Goal: Book appointment/travel/reservation

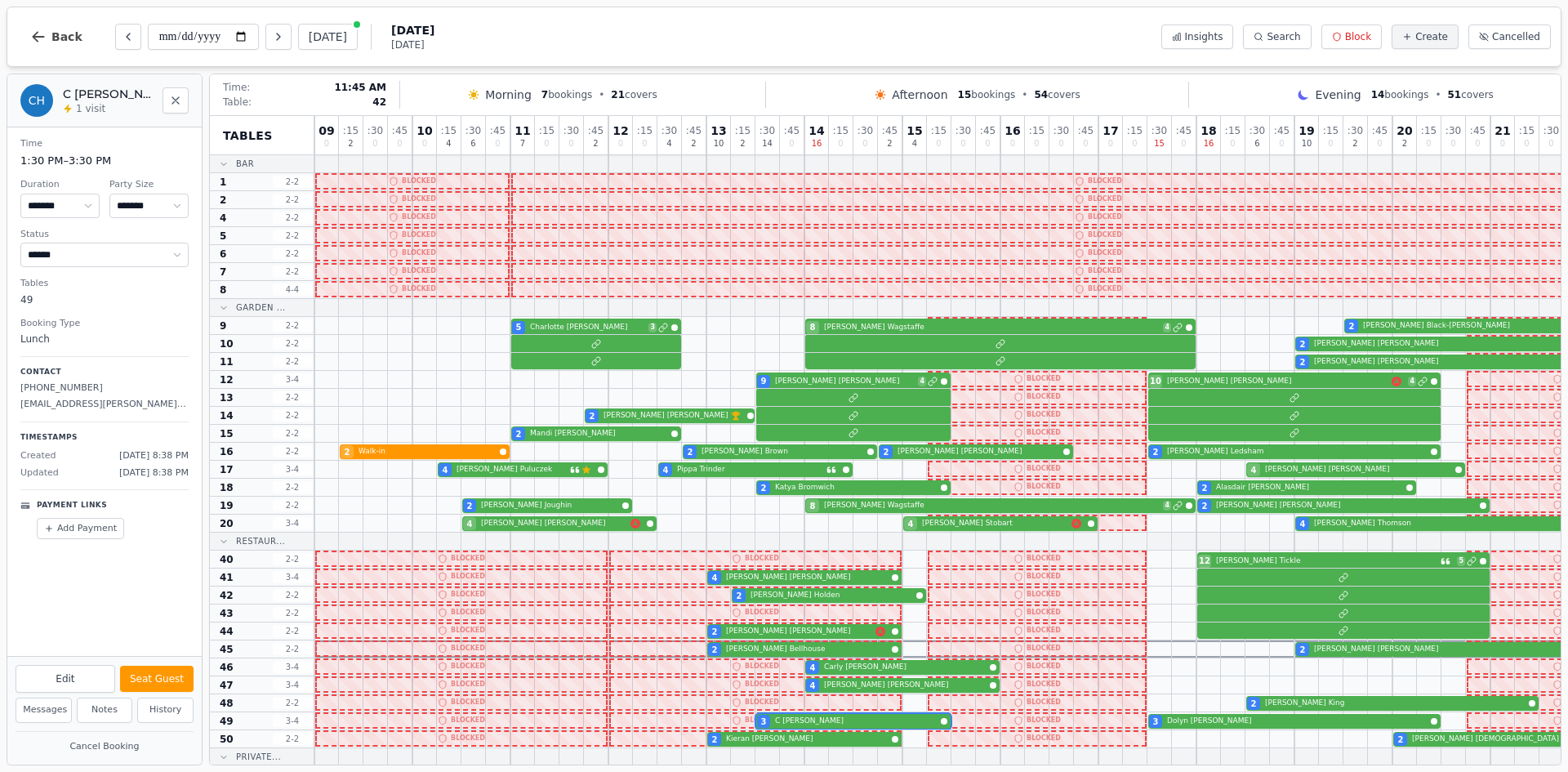
select select "****"
select select "*"
click at [329, 30] on button "[DATE]" at bounding box center [328, 36] width 59 height 26
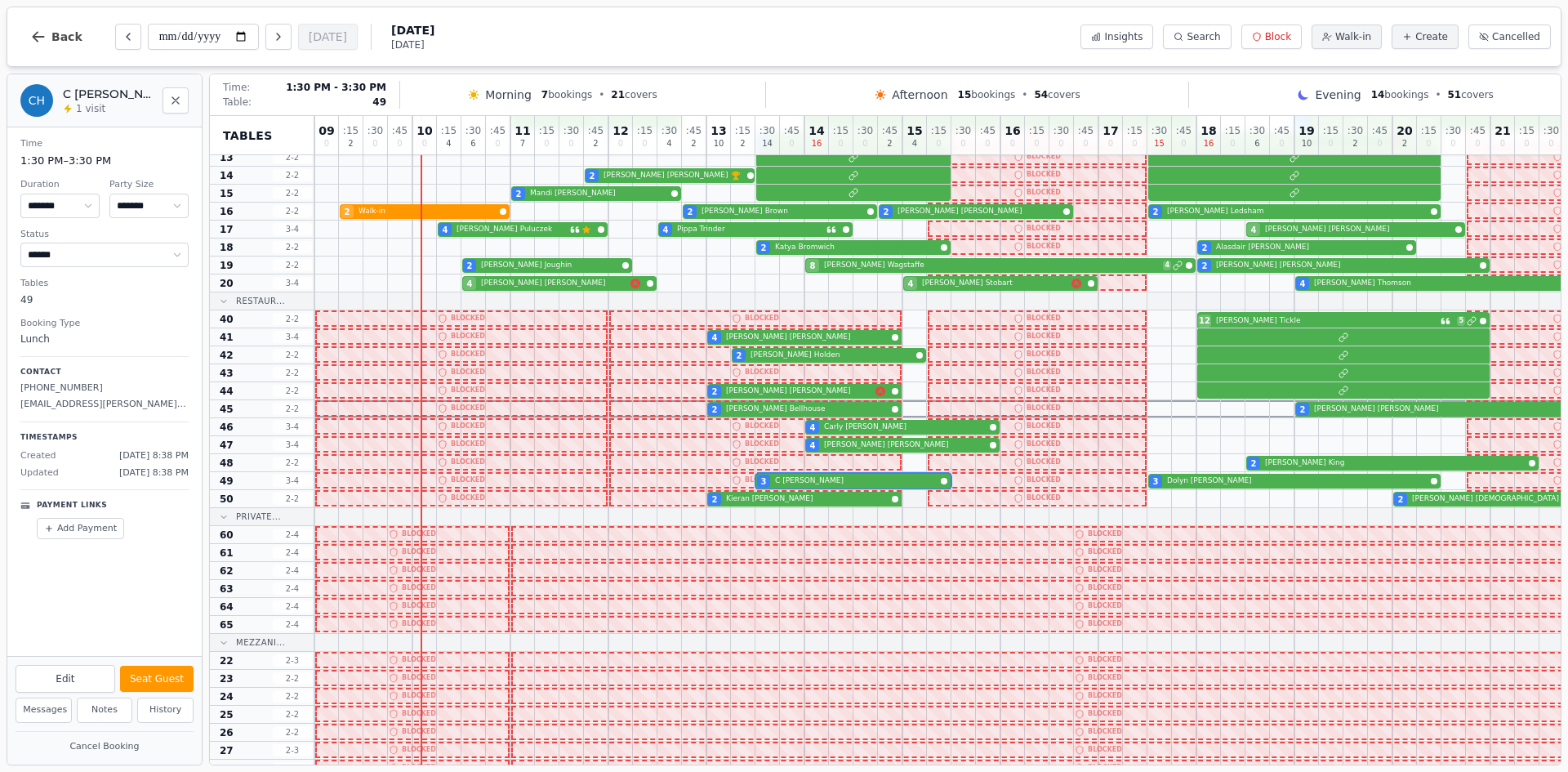
scroll to position [245, 0]
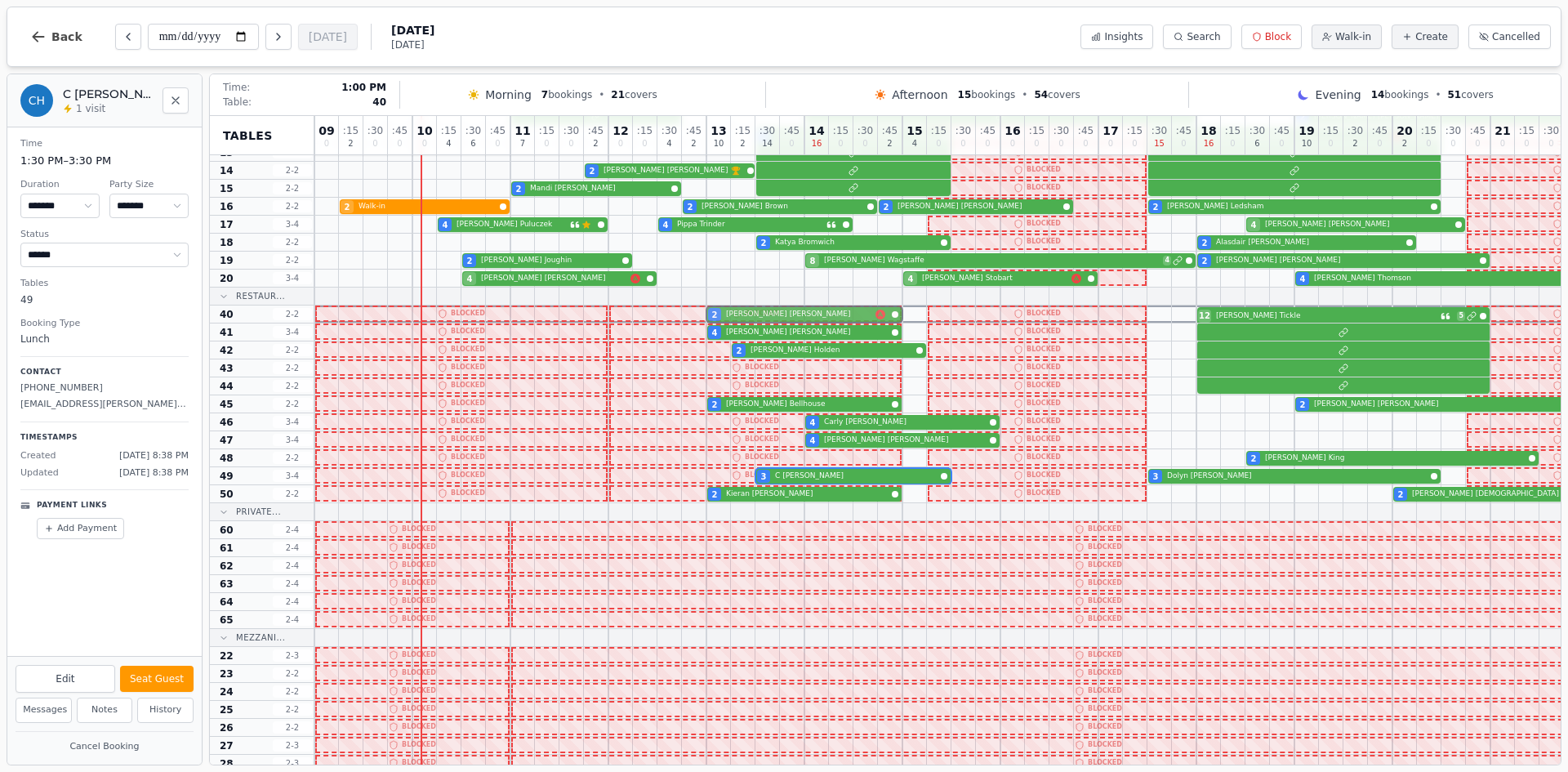
drag, startPoint x: 787, startPoint y: 384, endPoint x: 778, endPoint y: 319, distance: 65.6
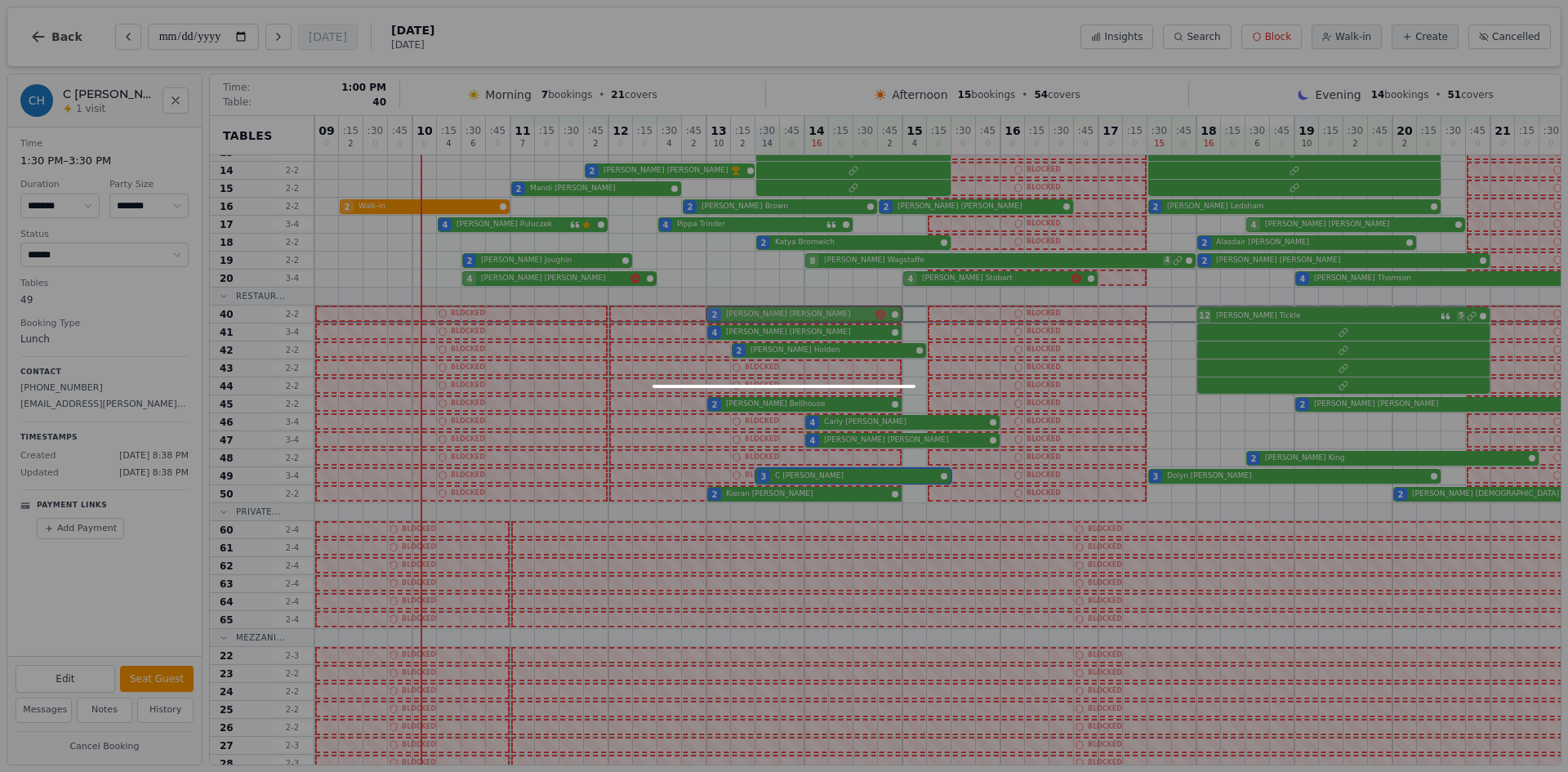
click at [778, 319] on div "09 0 : 15 2 : 30 0 : 45 0 10 0 : 15 4 : 30 6 : 45 0 11 7 : 15 0 : 30 0 : 45 2 1…" at bounding box center [1000, 439] width 1372 height 1136
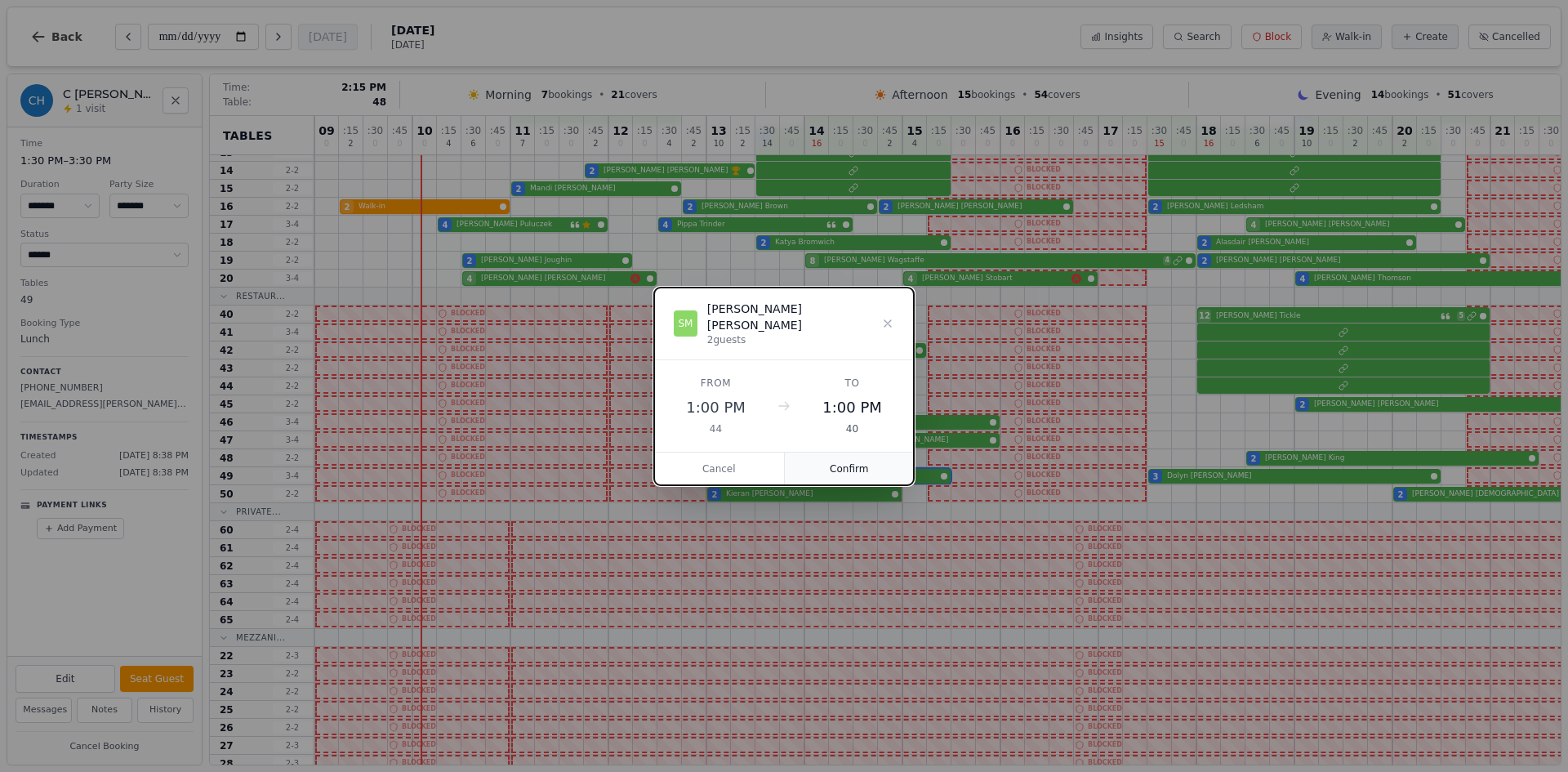
click at [834, 457] on button "Confirm" at bounding box center [850, 469] width 130 height 33
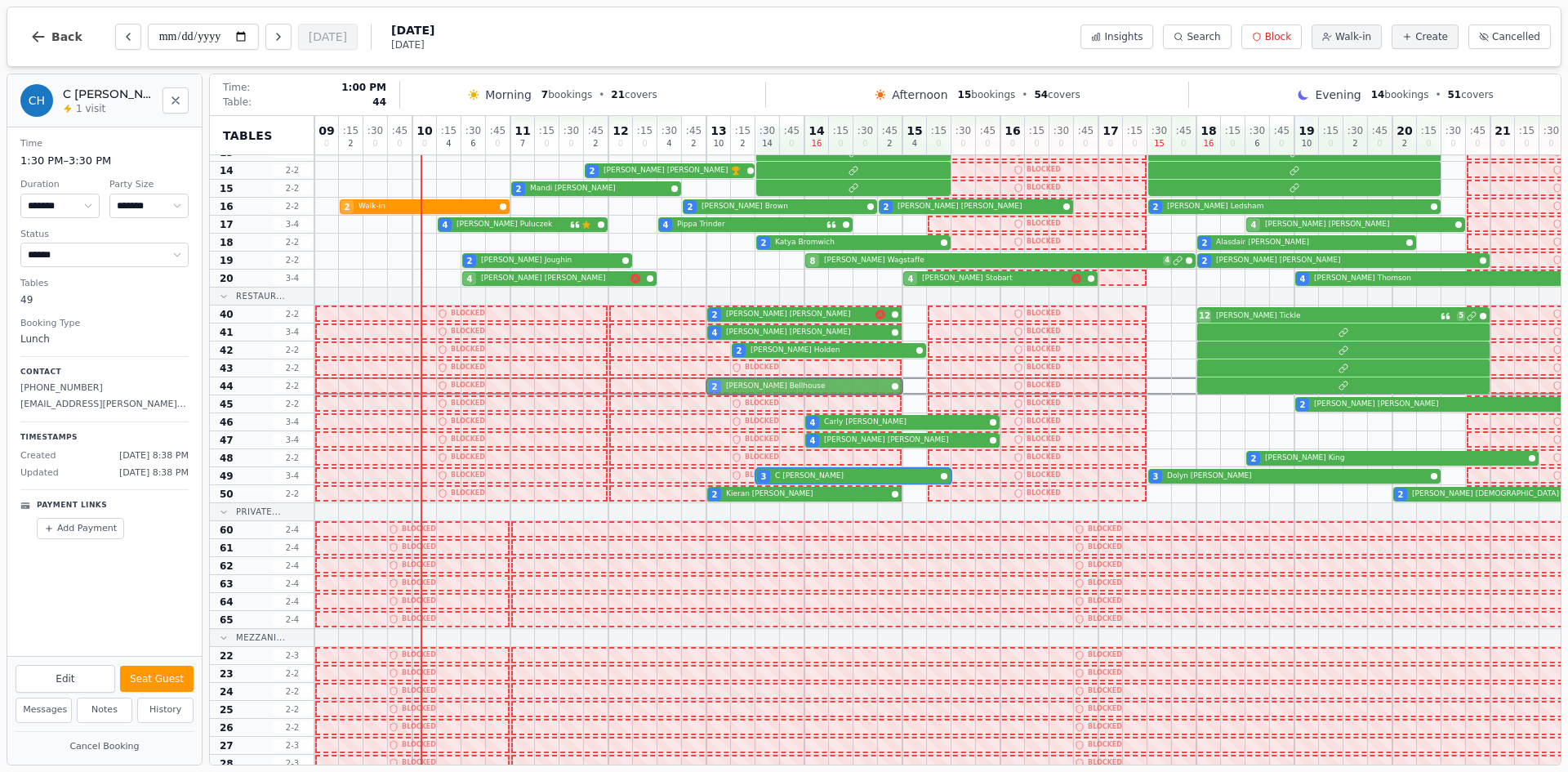
drag, startPoint x: 774, startPoint y: 402, endPoint x: 773, endPoint y: 384, distance: 18.0
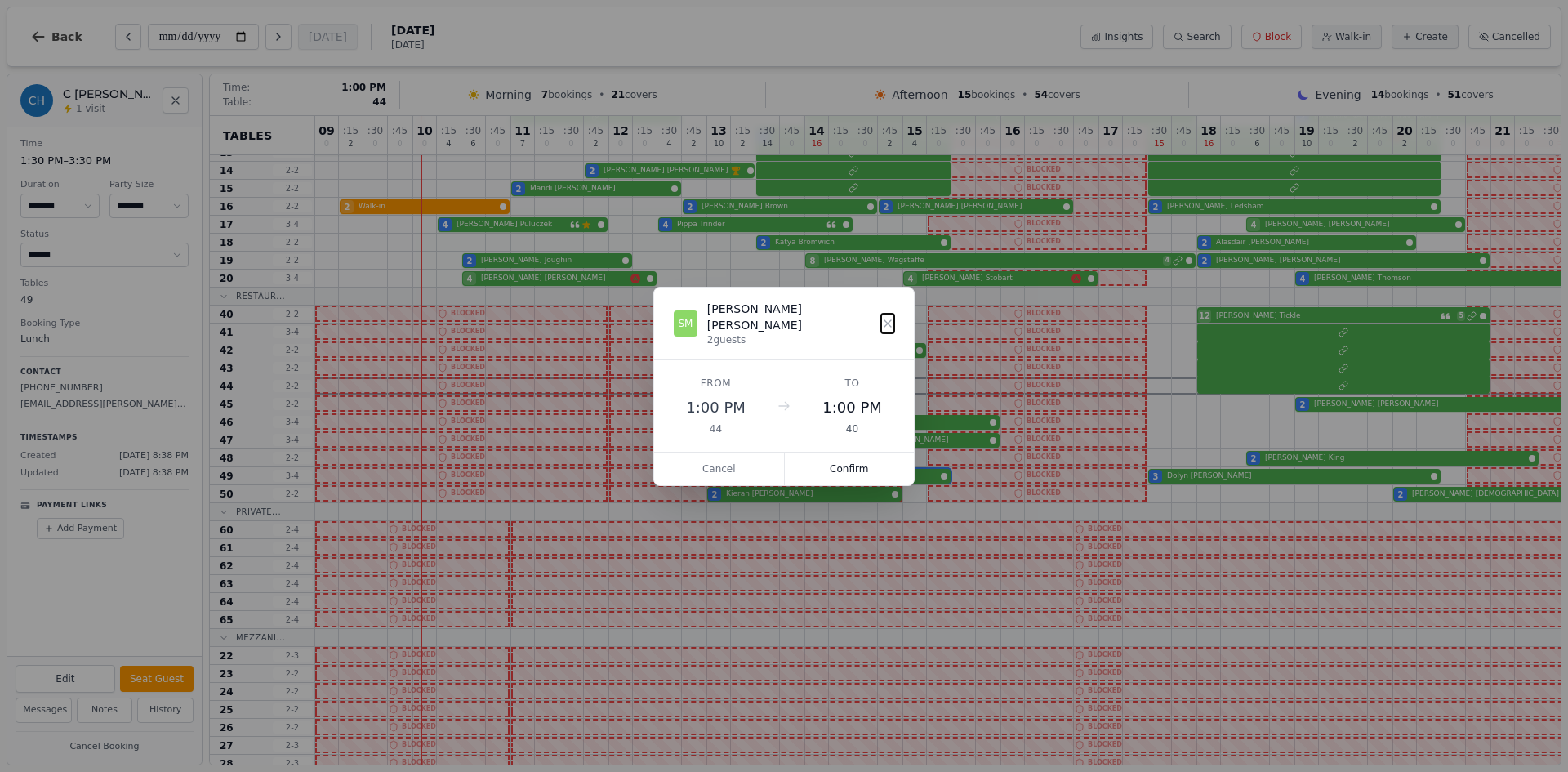
click at [773, 384] on div "09 0 : 15 2 : 30 0 : 45 0 10 0 : 15 4 : 30 6 : 45 0 11 7 : 15 0 : 30 0 : 45 2 1…" at bounding box center [1000, 439] width 1372 height 1136
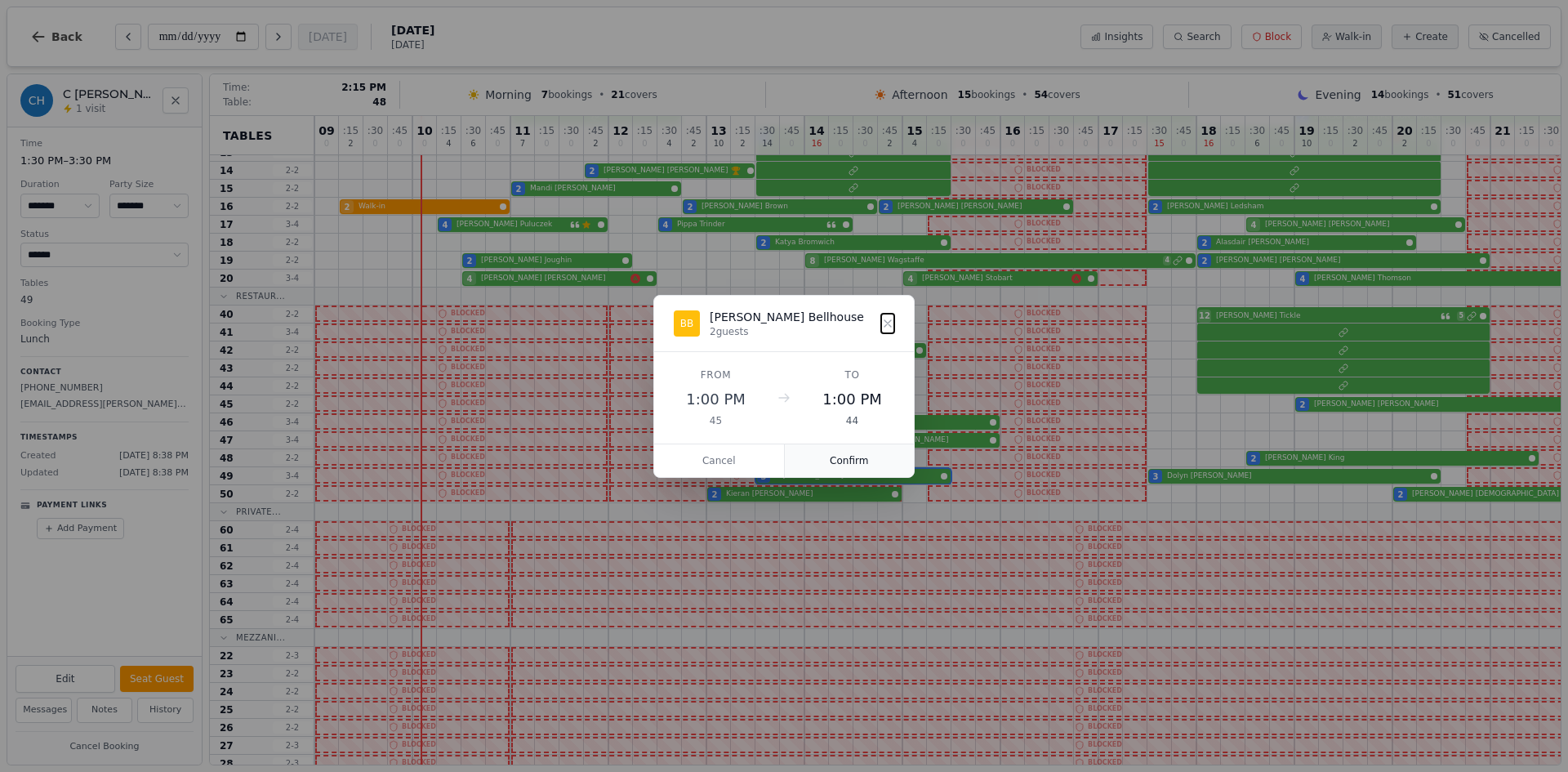
click at [833, 460] on button "Confirm" at bounding box center [850, 460] width 130 height 33
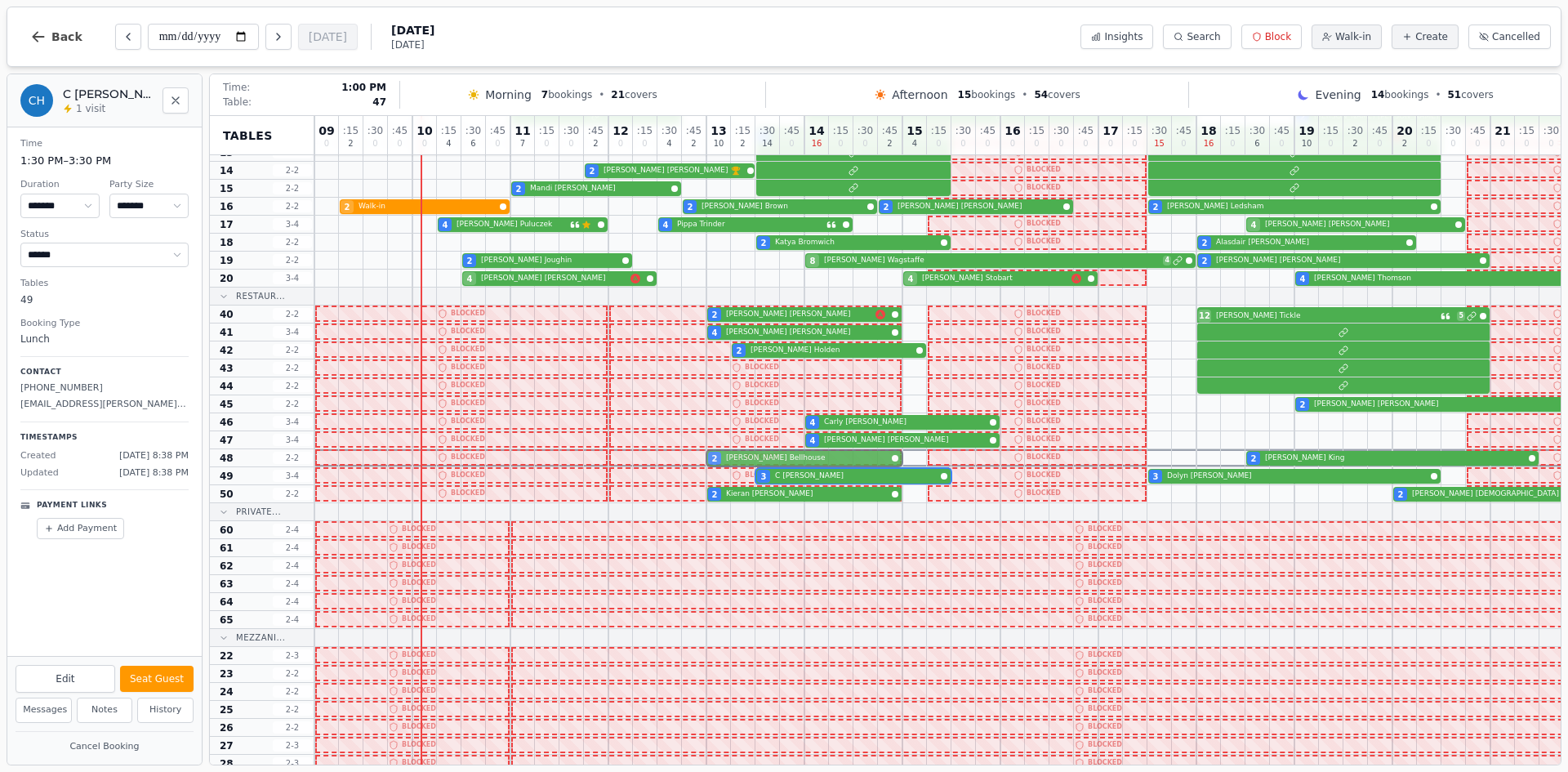
drag, startPoint x: 743, startPoint y: 391, endPoint x: 744, endPoint y: 450, distance: 59.0
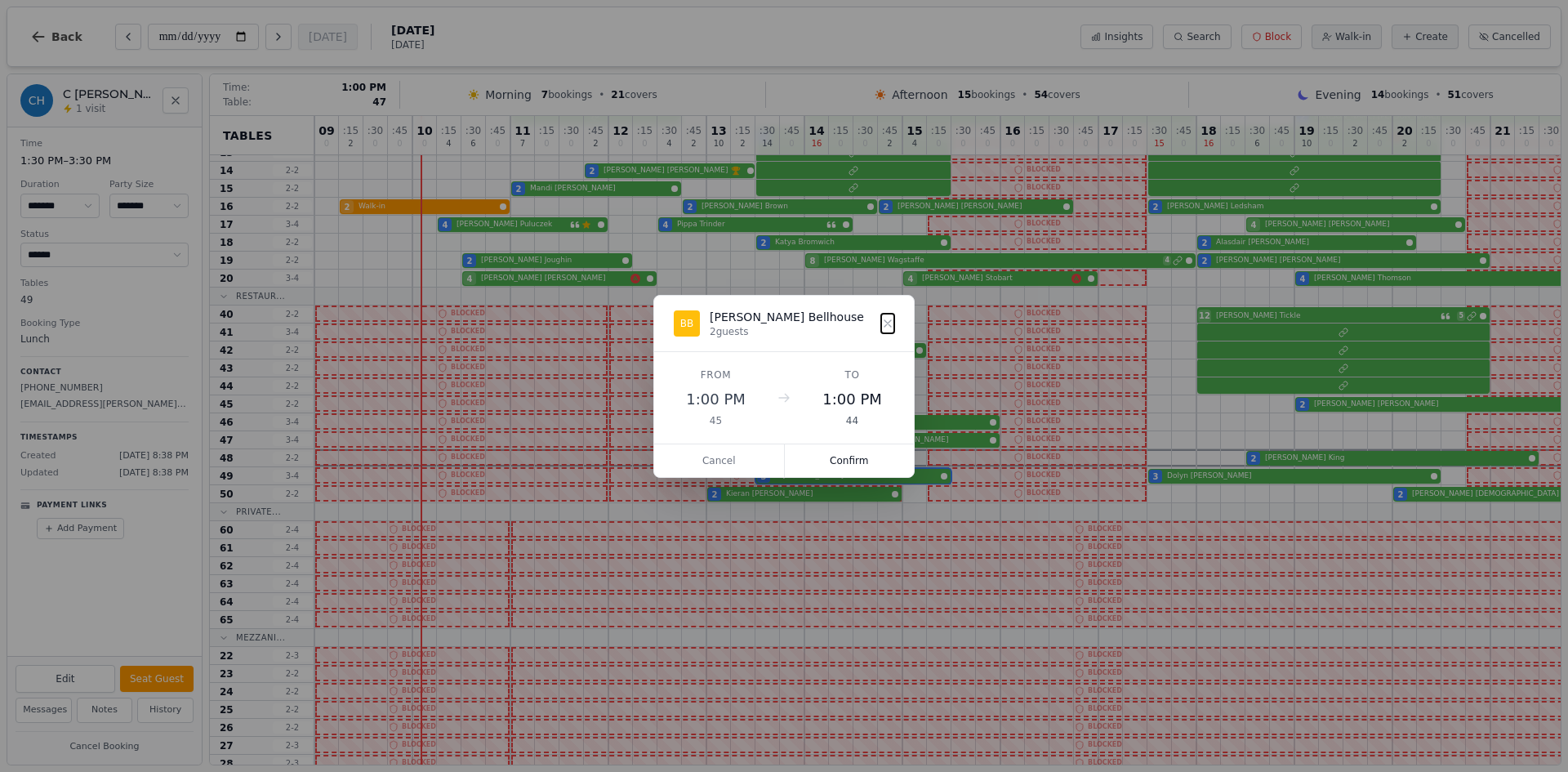
click at [744, 450] on div "09 0 : 15 2 : 30 0 : 45 0 10 0 : 15 4 : 30 6 : 45 0 11 7 : 15 0 : 30 0 : 45 2 1…" at bounding box center [1000, 439] width 1372 height 1136
click at [835, 461] on button "Confirm" at bounding box center [850, 460] width 130 height 33
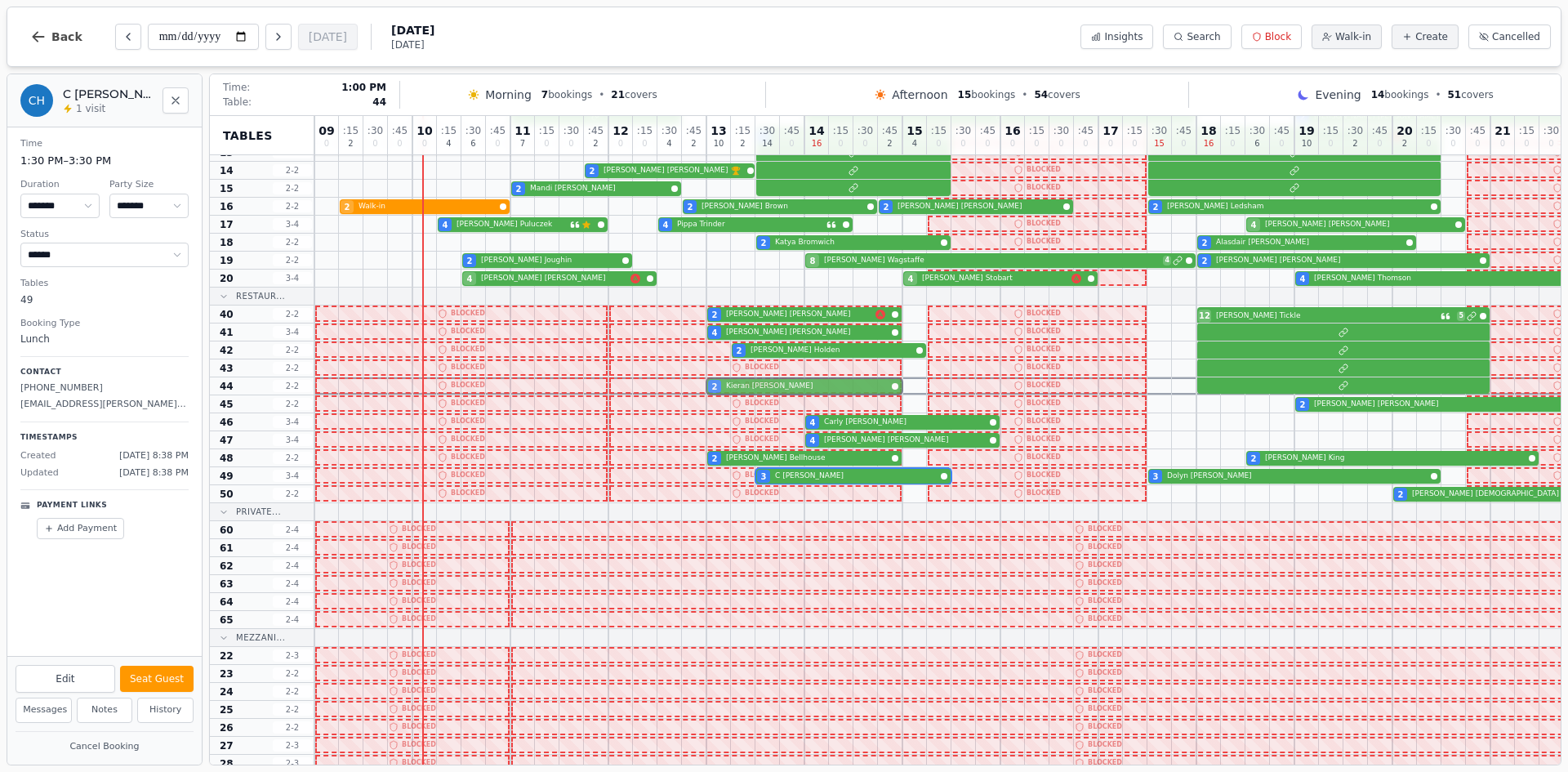
drag, startPoint x: 780, startPoint y: 496, endPoint x: 779, endPoint y: 386, distance: 110.0
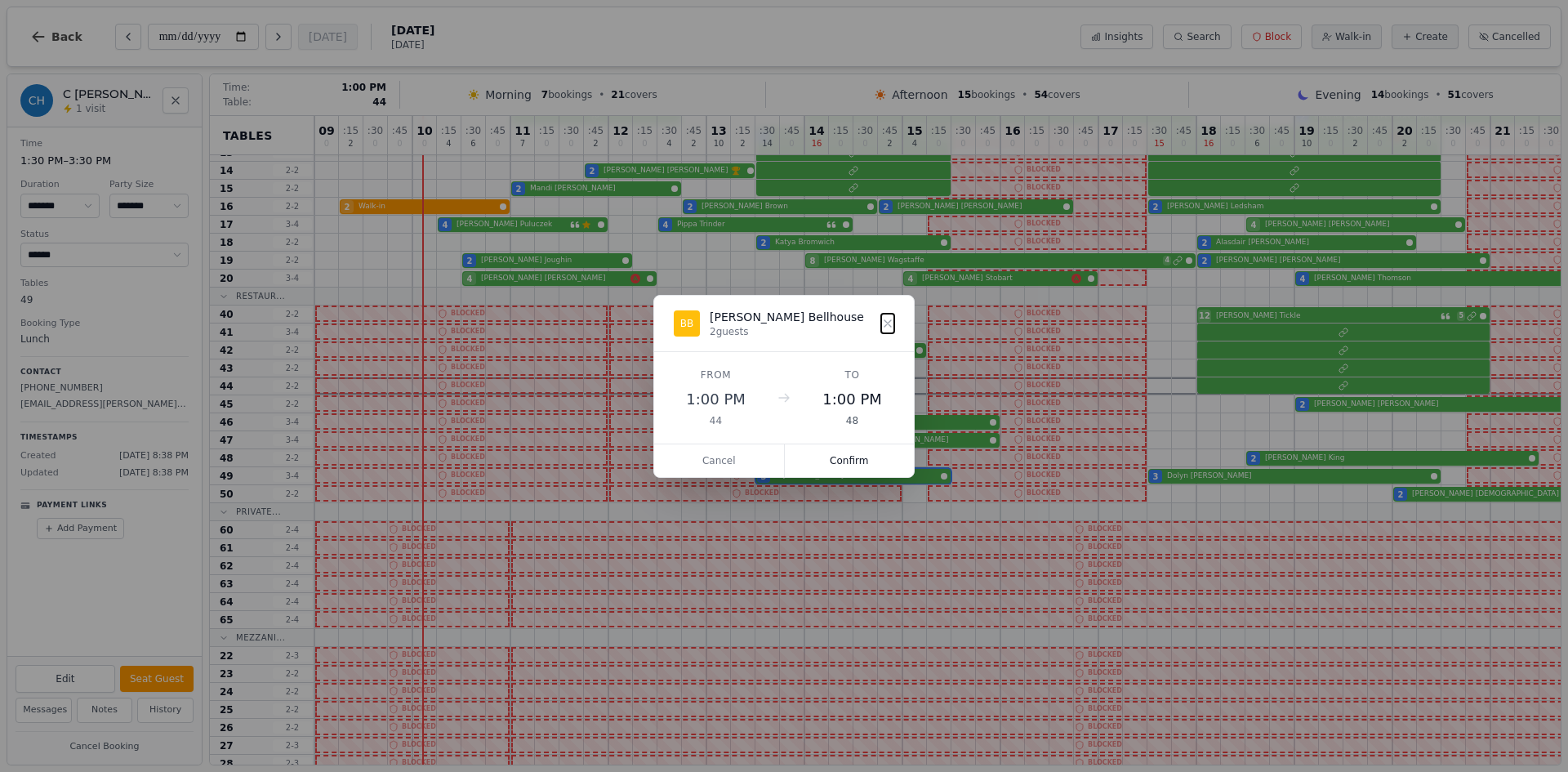
click at [779, 386] on div "09 0 : 15 2 : 30 0 : 45 0 10 0 : 15 4 : 30 6 : 45 0 11 7 : 15 0 : 30 0 : 45 2 1…" at bounding box center [1000, 439] width 1372 height 1136
click at [837, 458] on button "Confirm" at bounding box center [850, 460] width 130 height 33
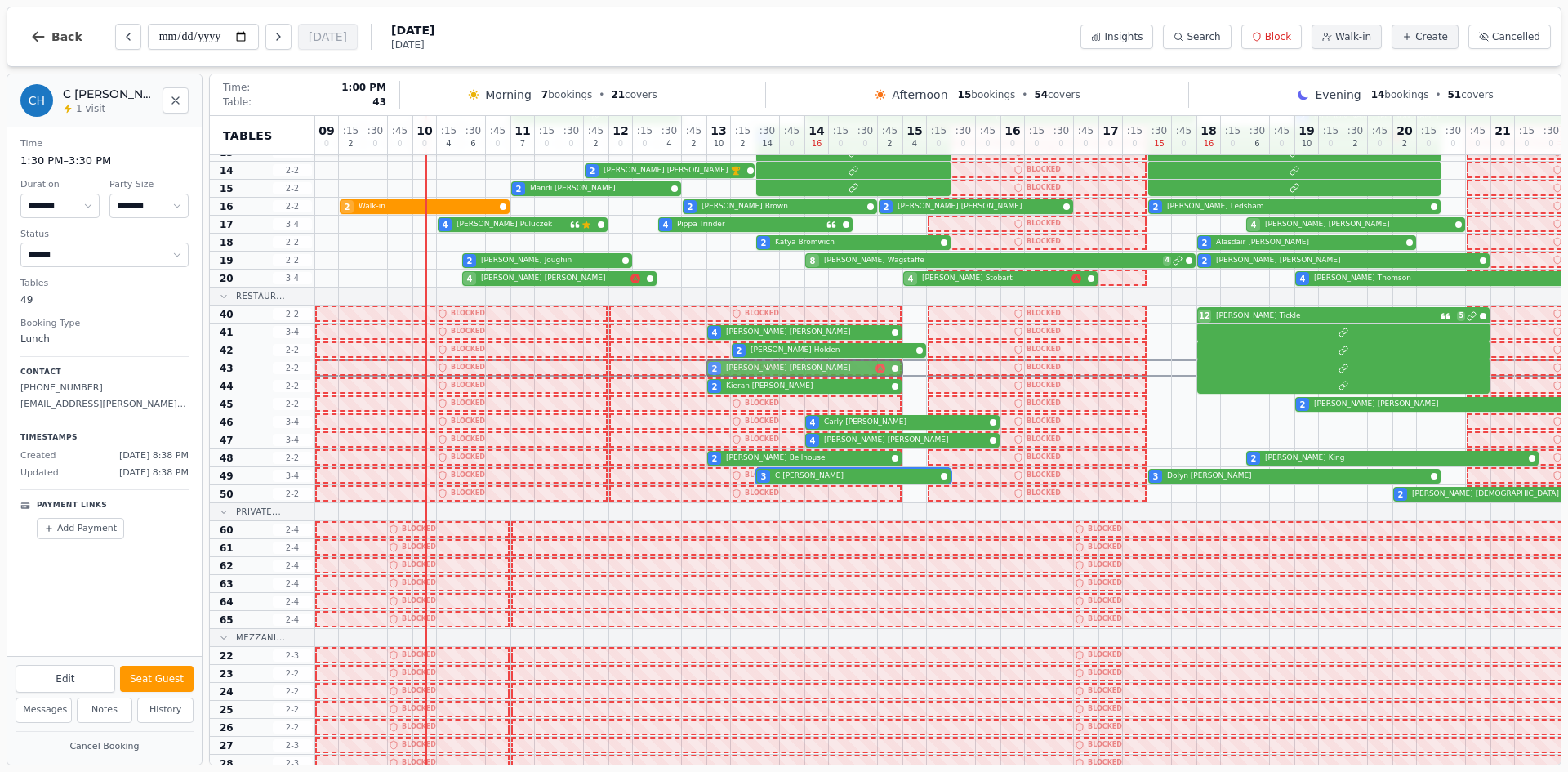
drag, startPoint x: 769, startPoint y: 316, endPoint x: 769, endPoint y: 370, distance: 54.0
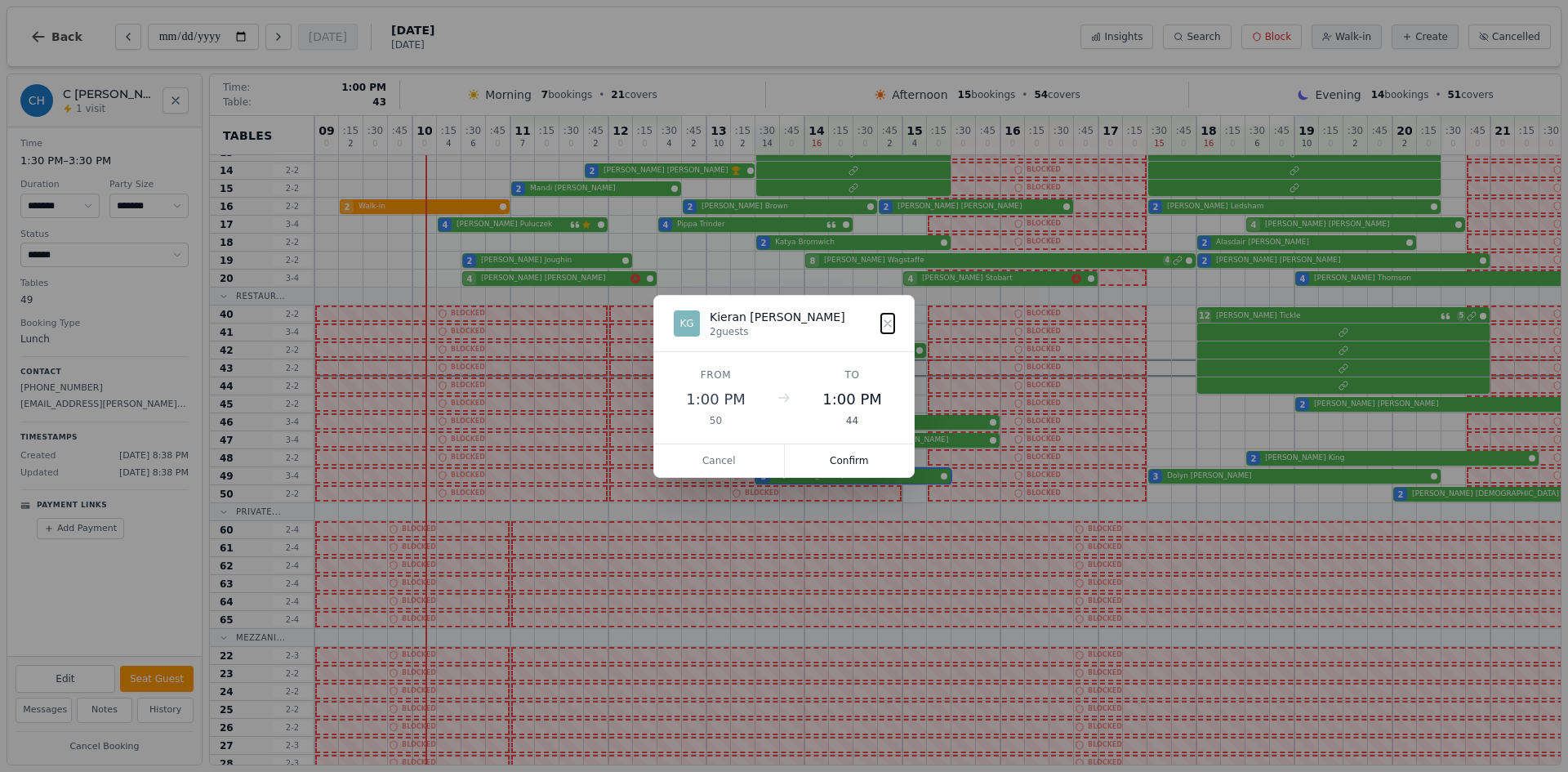
click at [769, 370] on div "09 0 : 15 2 : 30 0 : 45 0 10 0 : 15 4 : 30 6 : 45 0 11 7 : 15 0 : 30 0 : 45 2 1…" at bounding box center [1000, 439] width 1372 height 1136
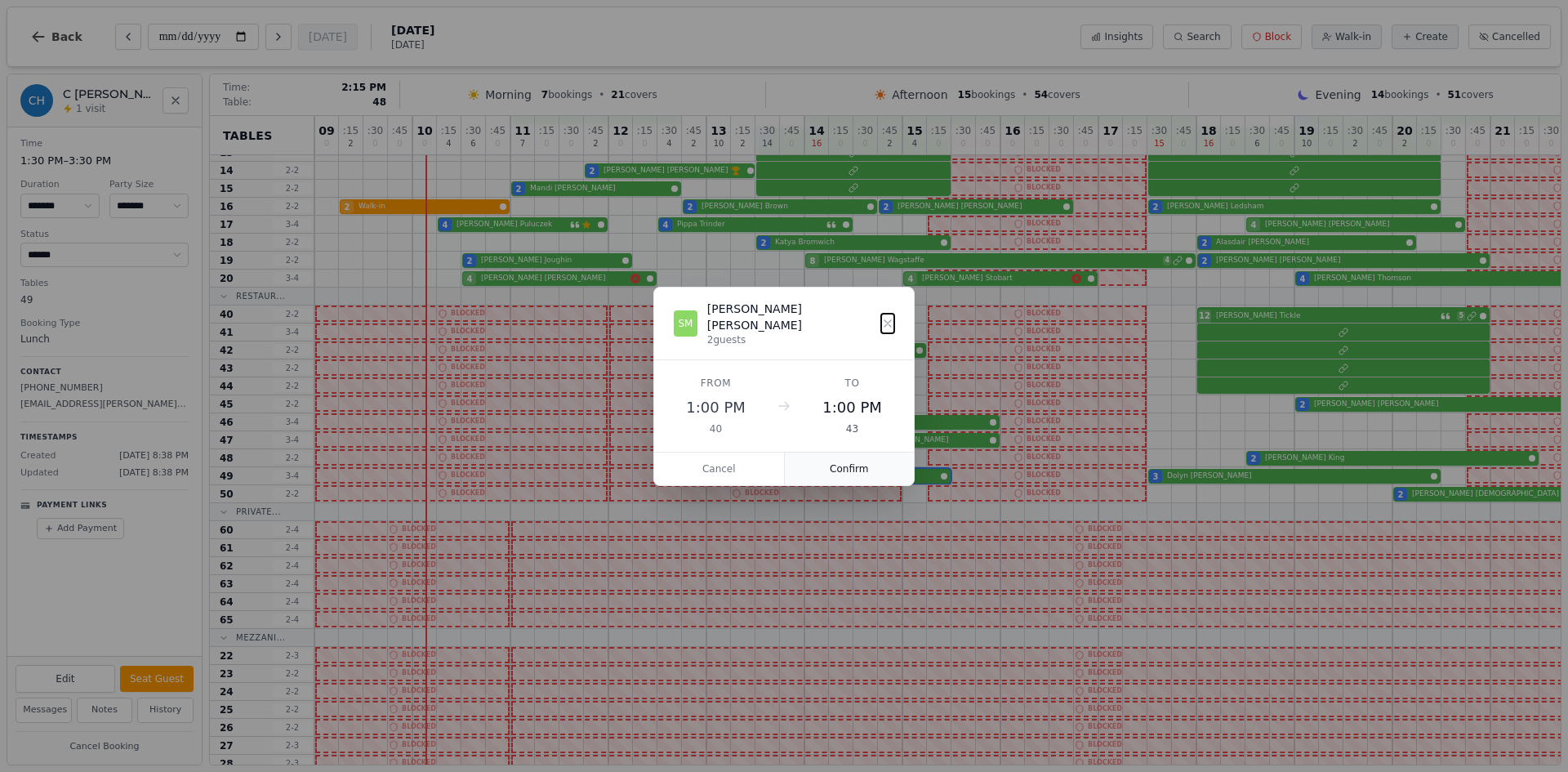
click at [835, 463] on button "Confirm" at bounding box center [850, 469] width 130 height 33
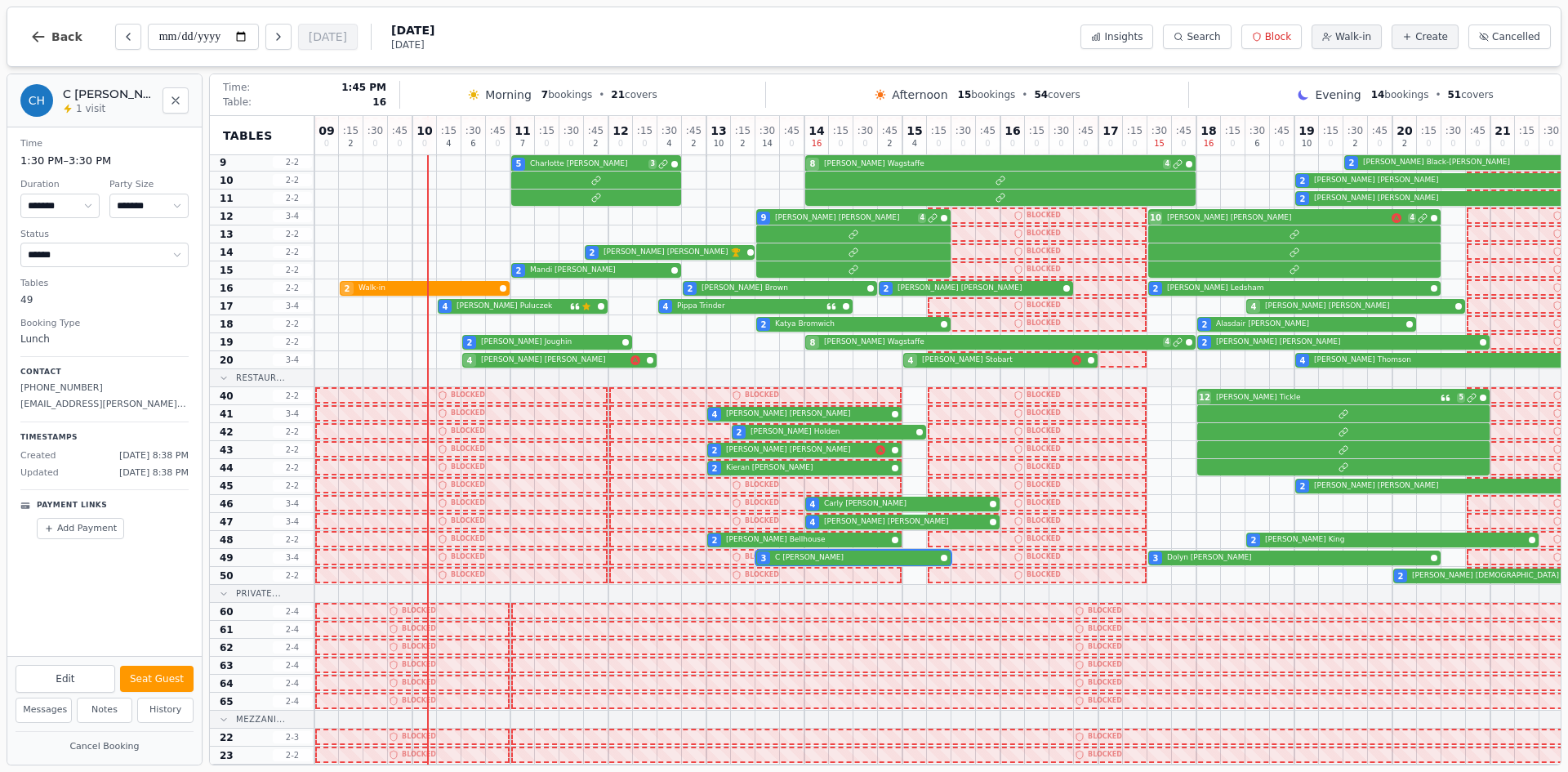
scroll to position [82, 0]
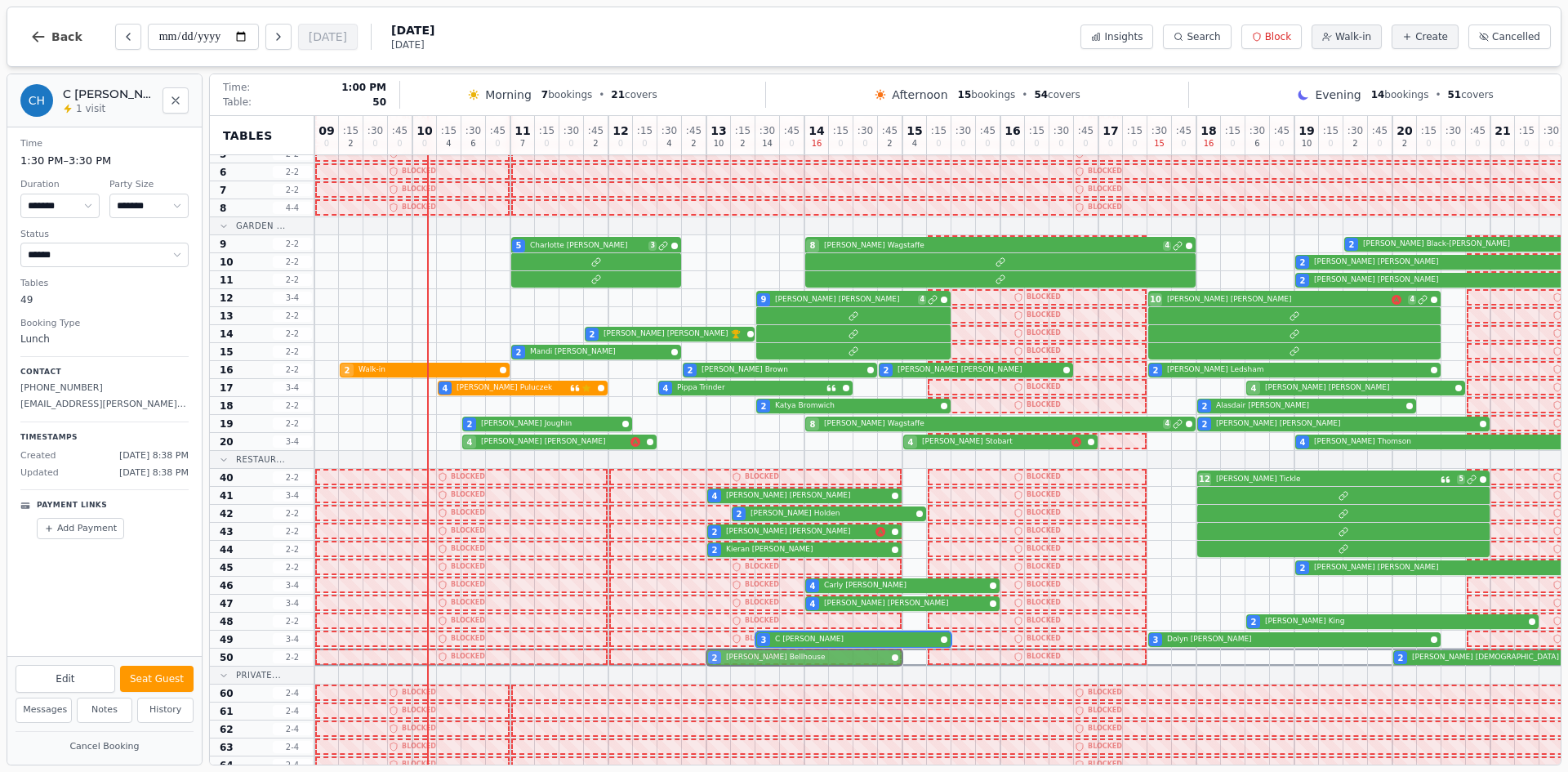
drag, startPoint x: 783, startPoint y: 623, endPoint x: 785, endPoint y: 652, distance: 29.1
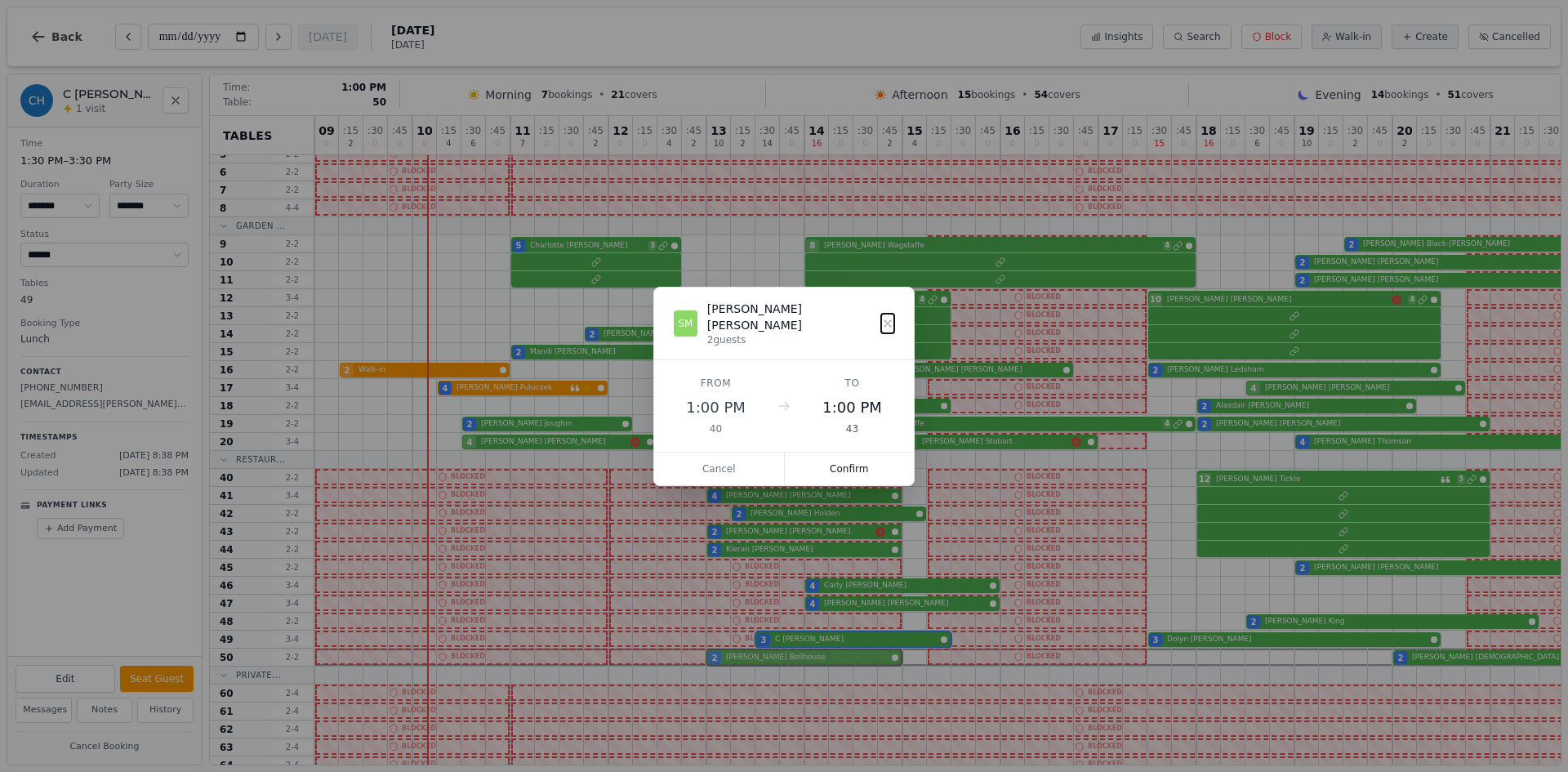
click at [785, 652] on div "09 0 : 15 2 : 30 0 : 45 0 10 0 : 15 4 : 30 6 : 45 0 11 7 : 15 0 : 30 0 : 45 2 1…" at bounding box center [1000, 602] width 1372 height 1136
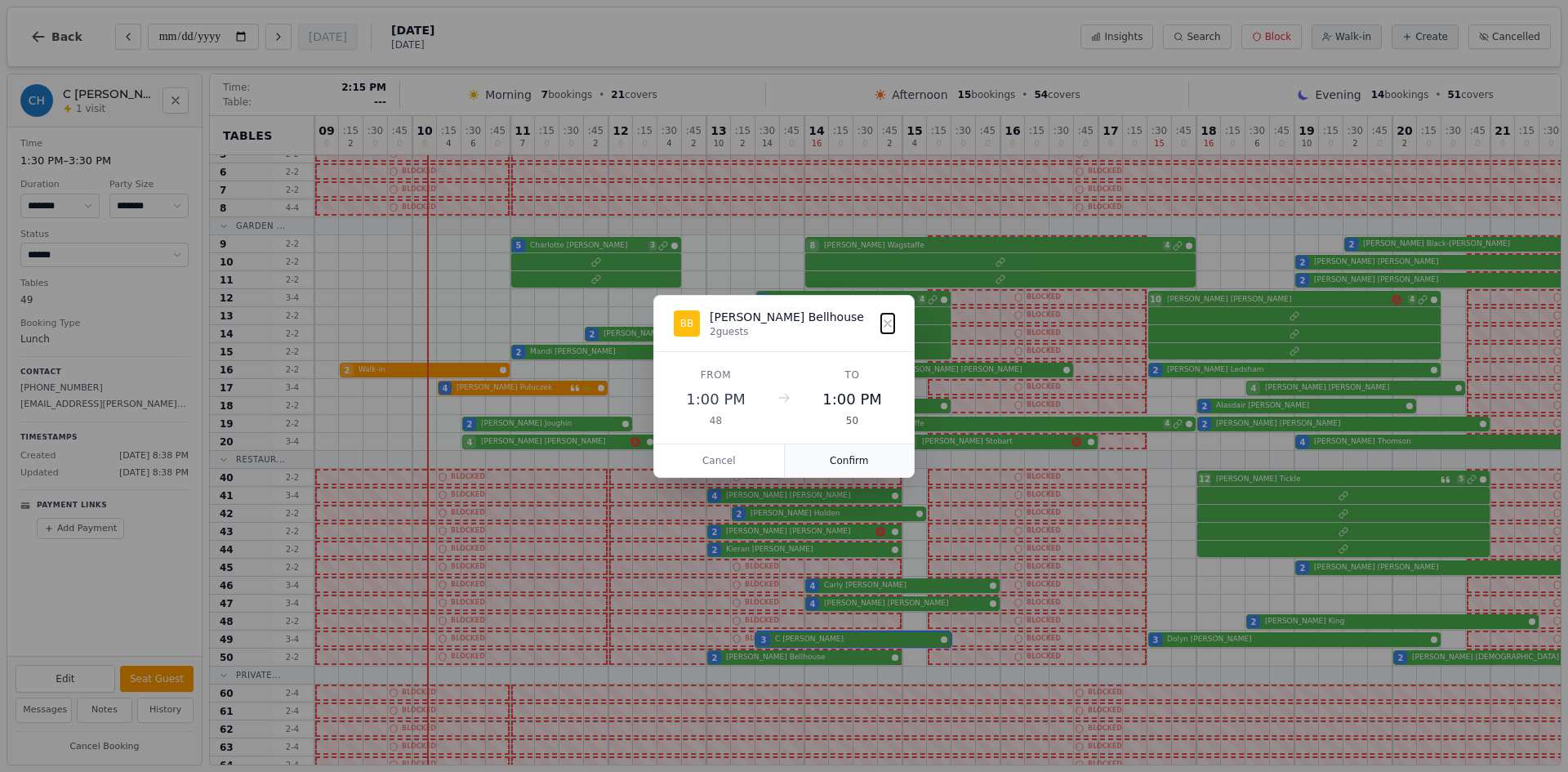
click at [850, 464] on button "Confirm" at bounding box center [850, 460] width 130 height 33
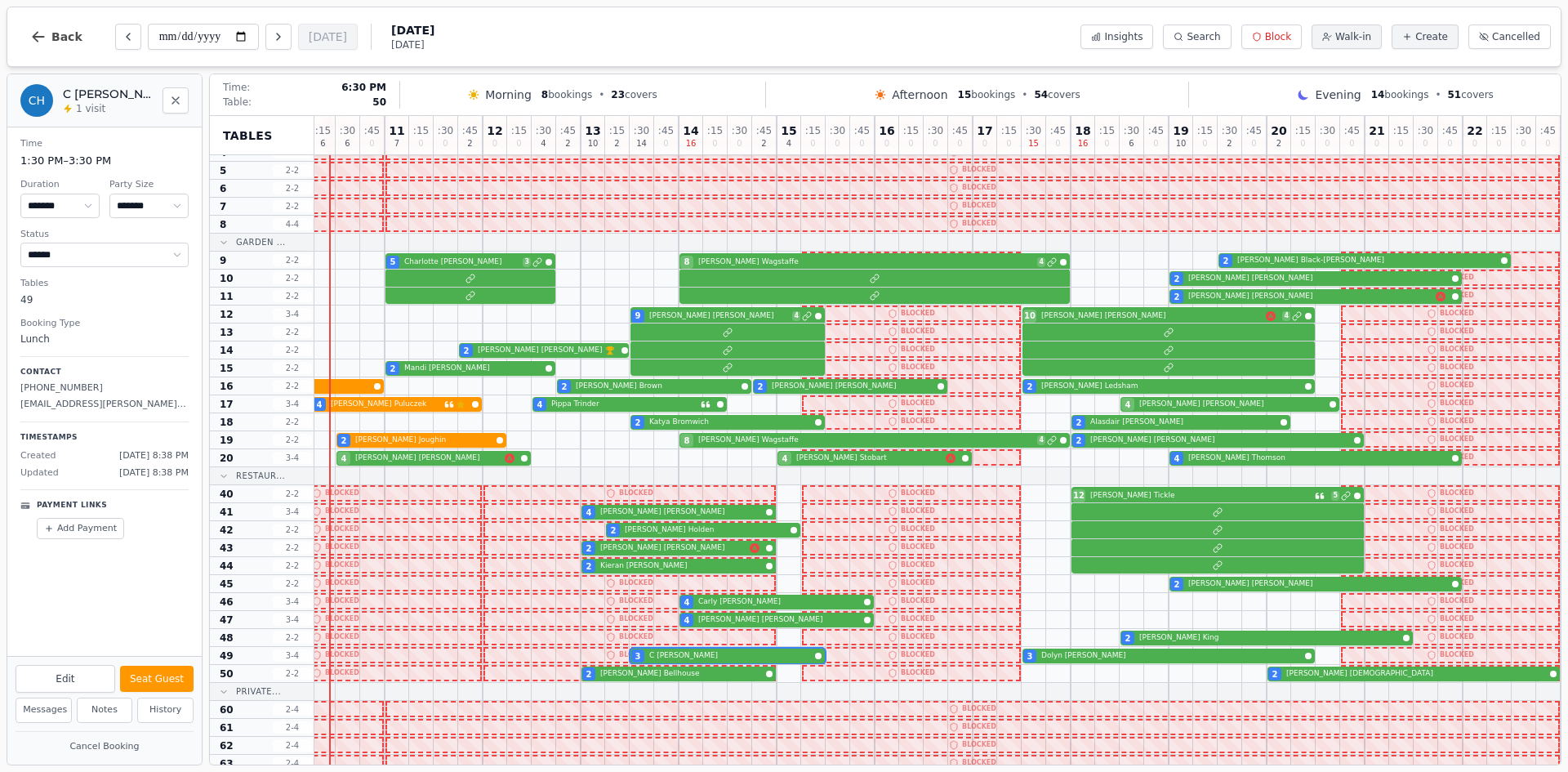
scroll to position [82, 138]
